Goal: Task Accomplishment & Management: Manage account settings

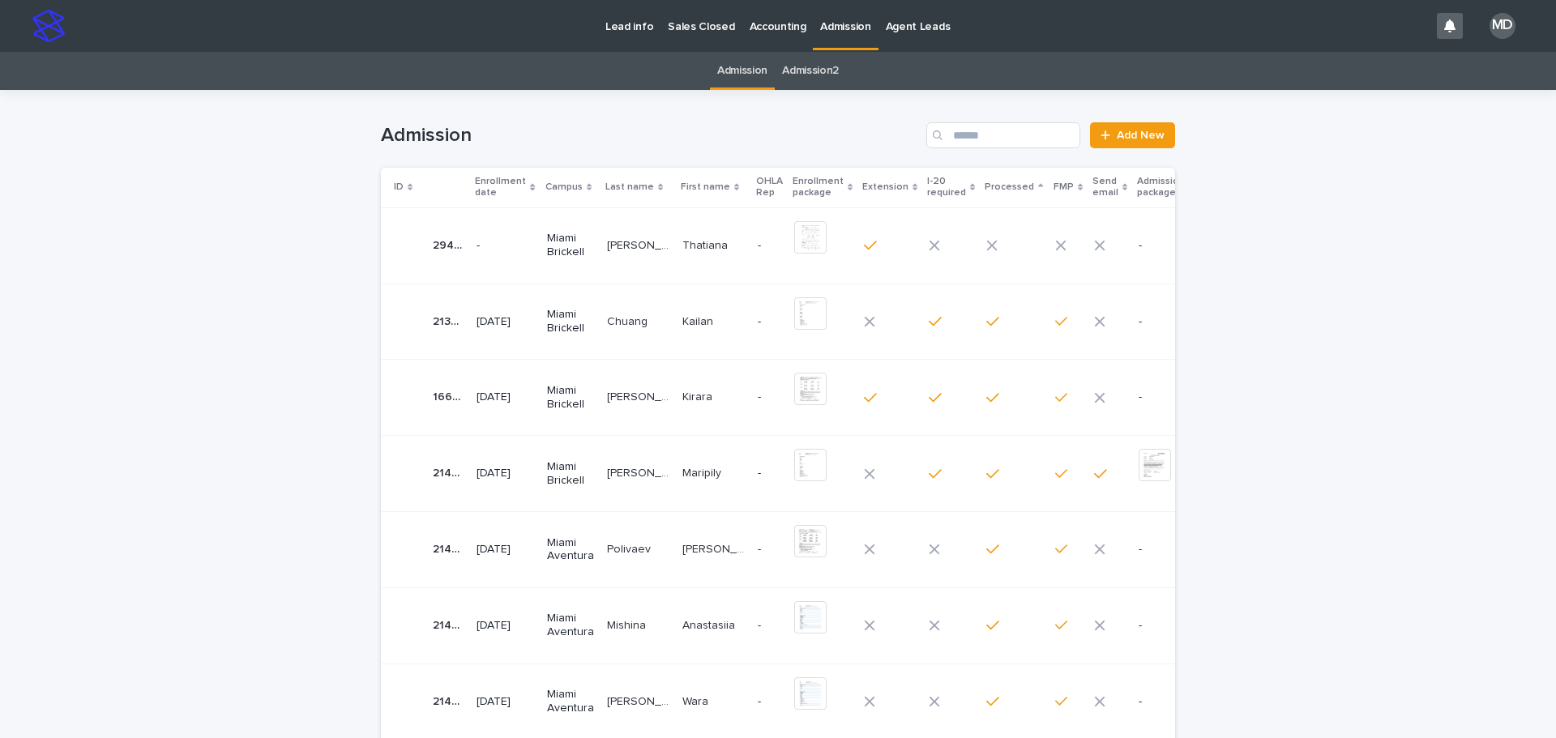
click at [607, 241] on p "[PERSON_NAME] [PERSON_NAME]" at bounding box center [640, 244] width 66 height 17
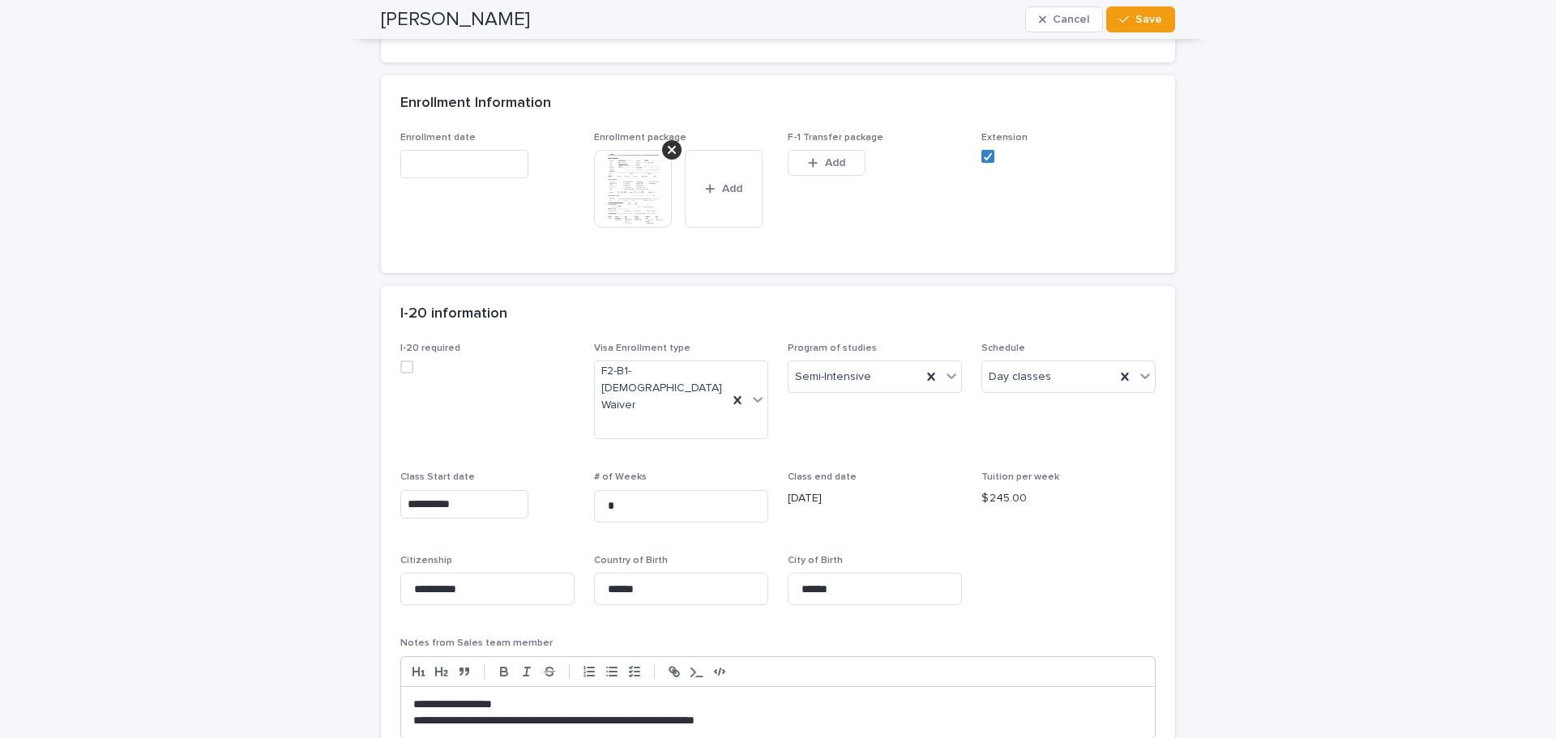
scroll to position [1297, 0]
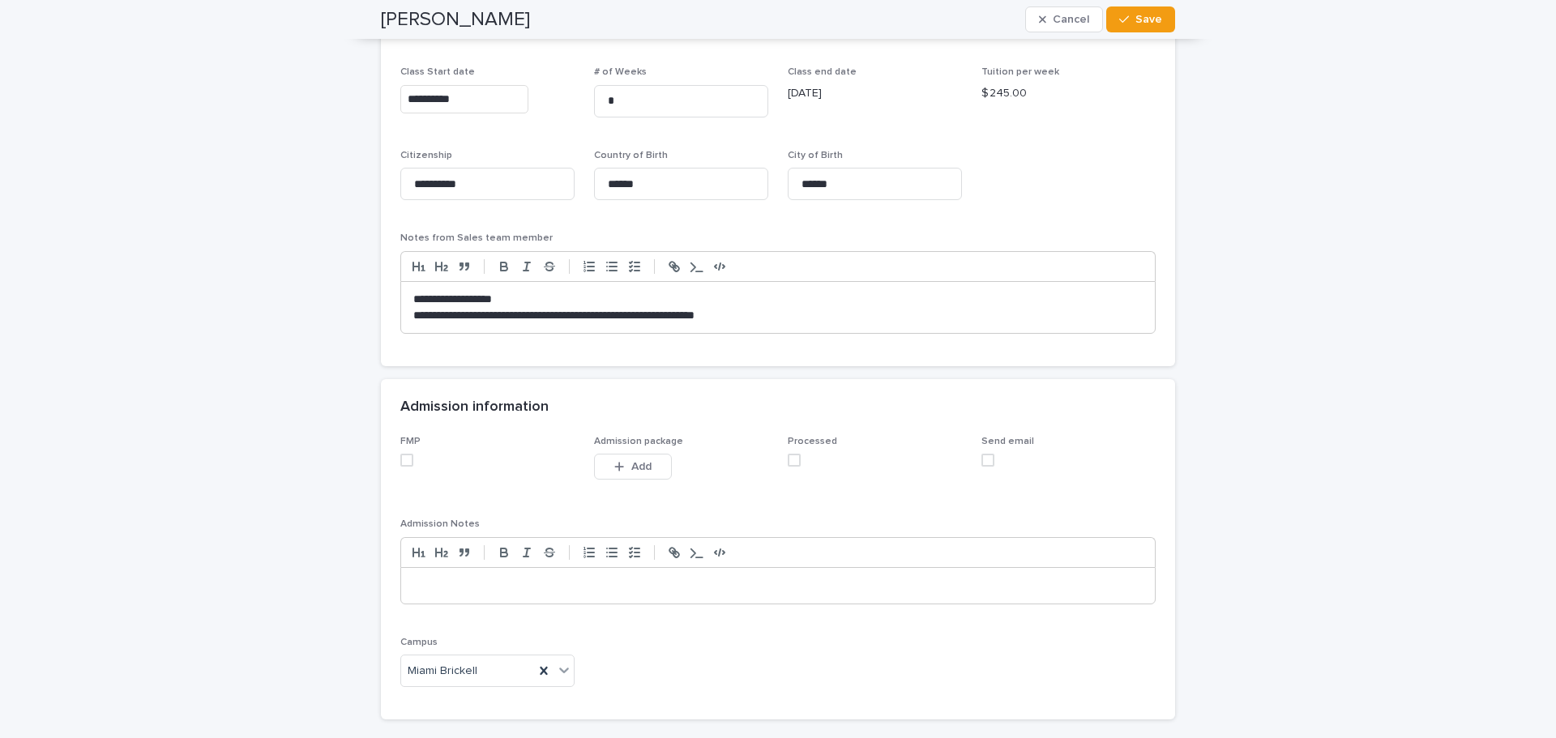
click at [403, 454] on span at bounding box center [406, 460] width 13 height 13
click at [790, 454] on span at bounding box center [794, 460] width 13 height 13
click at [1153, 24] on span "Save" at bounding box center [1148, 19] width 27 height 11
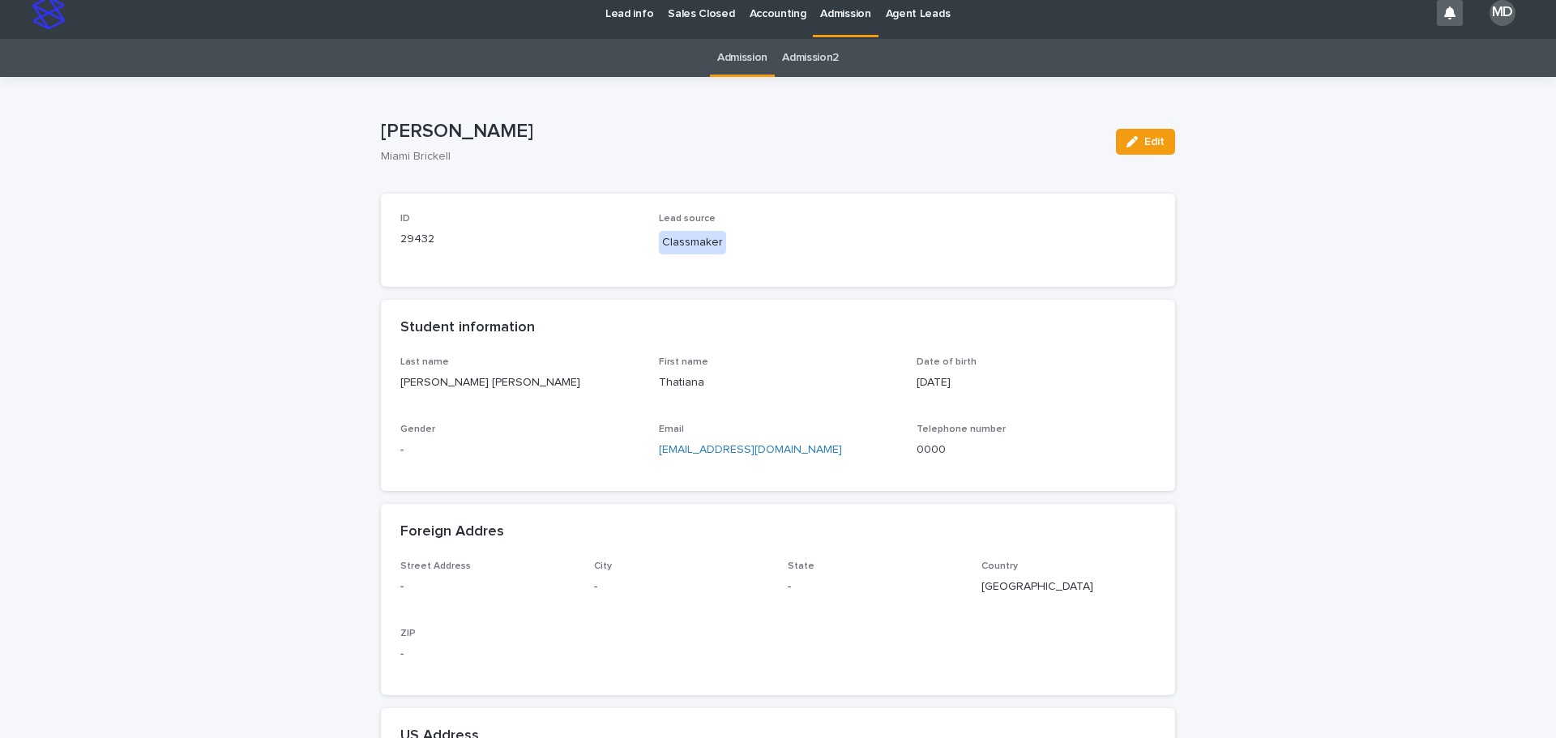
scroll to position [0, 0]
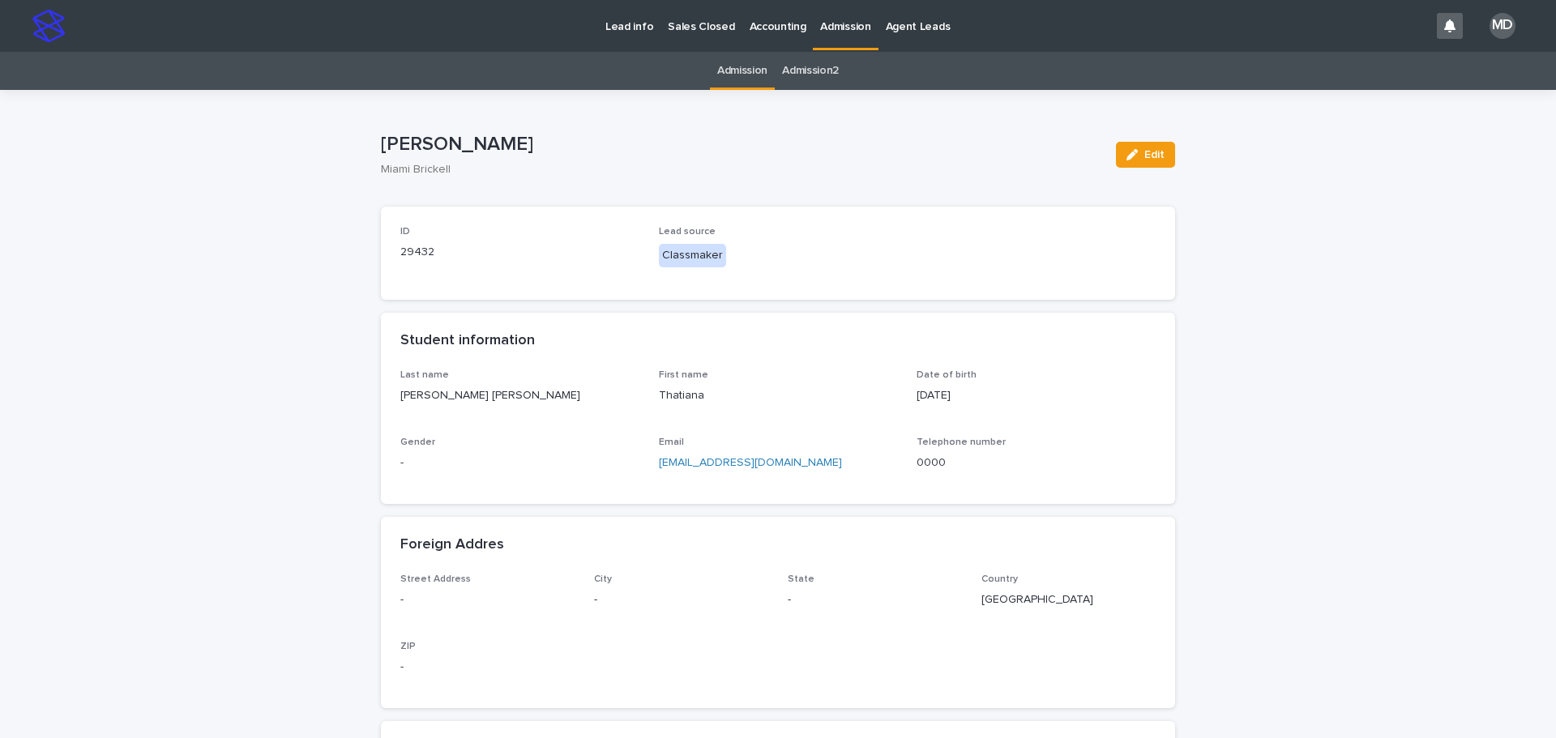
click at [743, 71] on link "Admission" at bounding box center [742, 71] width 50 height 38
